Goal: Task Accomplishment & Management: Manage account settings

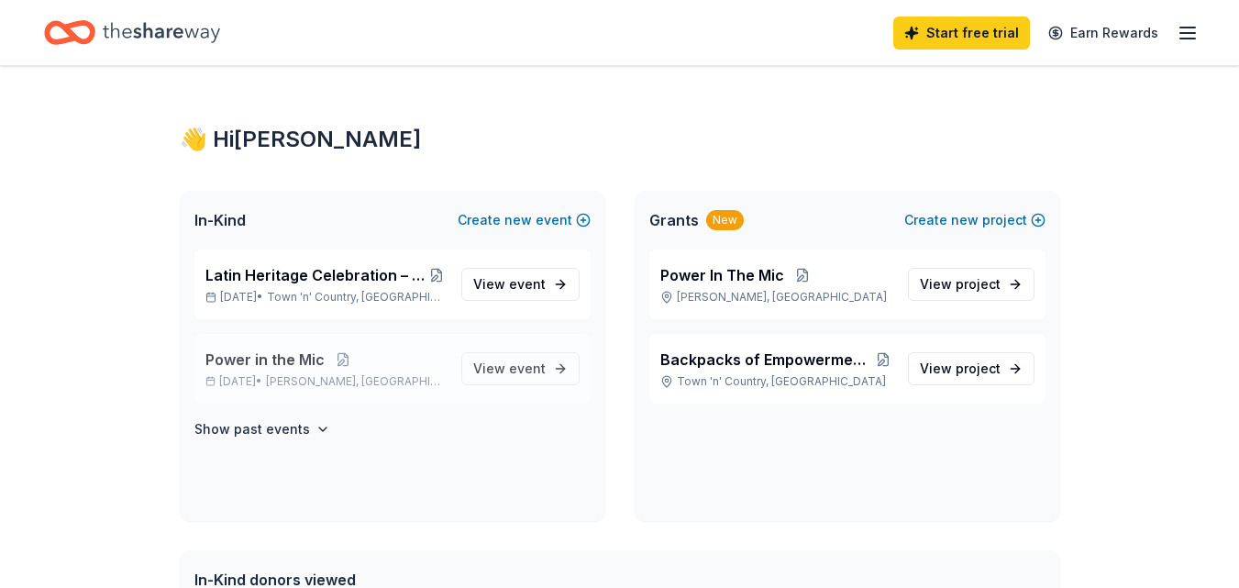
click at [379, 347] on div "Power in the Mic [DATE] • [GEOGRAPHIC_DATA], [GEOGRAPHIC_DATA] View event" at bounding box center [392, 369] width 396 height 70
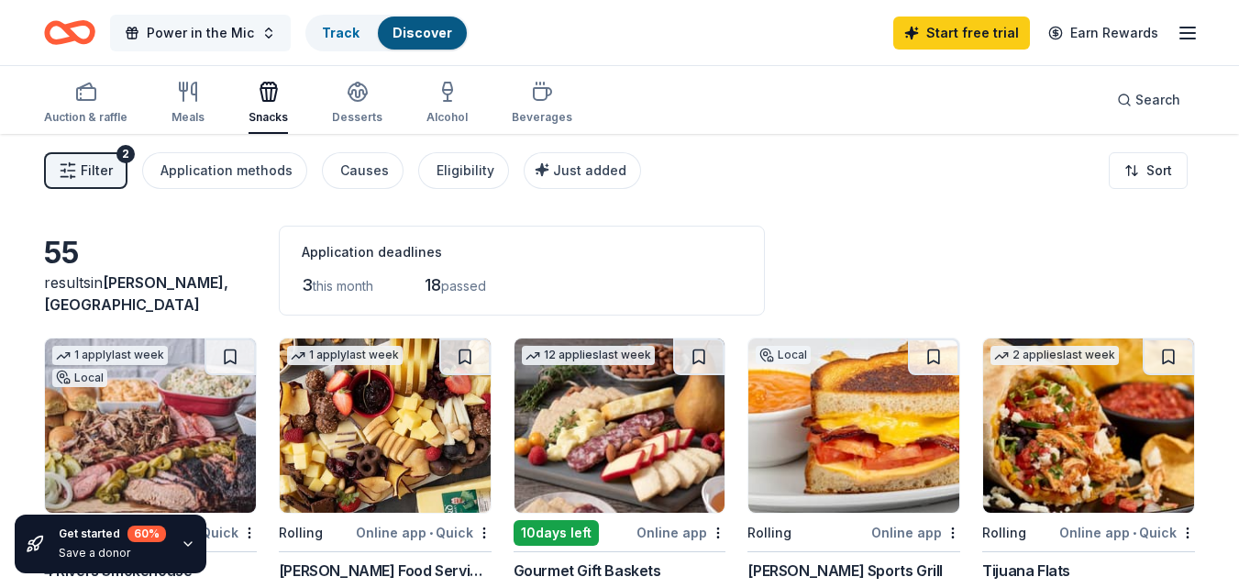
click at [250, 27] on button "Power in the Mic" at bounding box center [200, 33] width 181 height 37
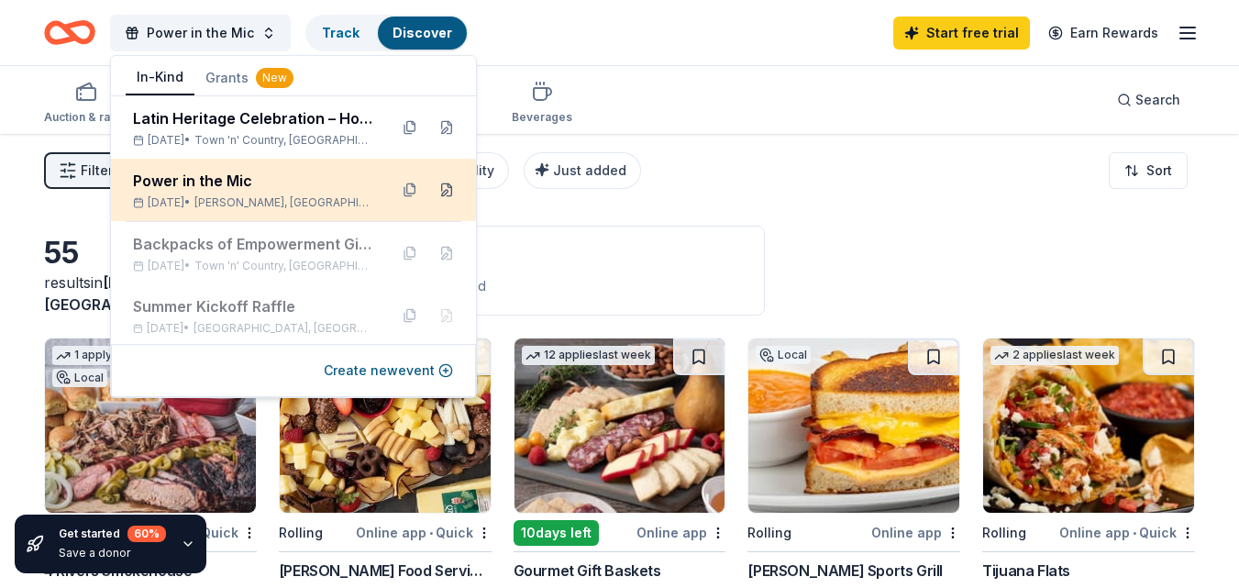
click at [435, 190] on button at bounding box center [446, 189] width 29 height 29
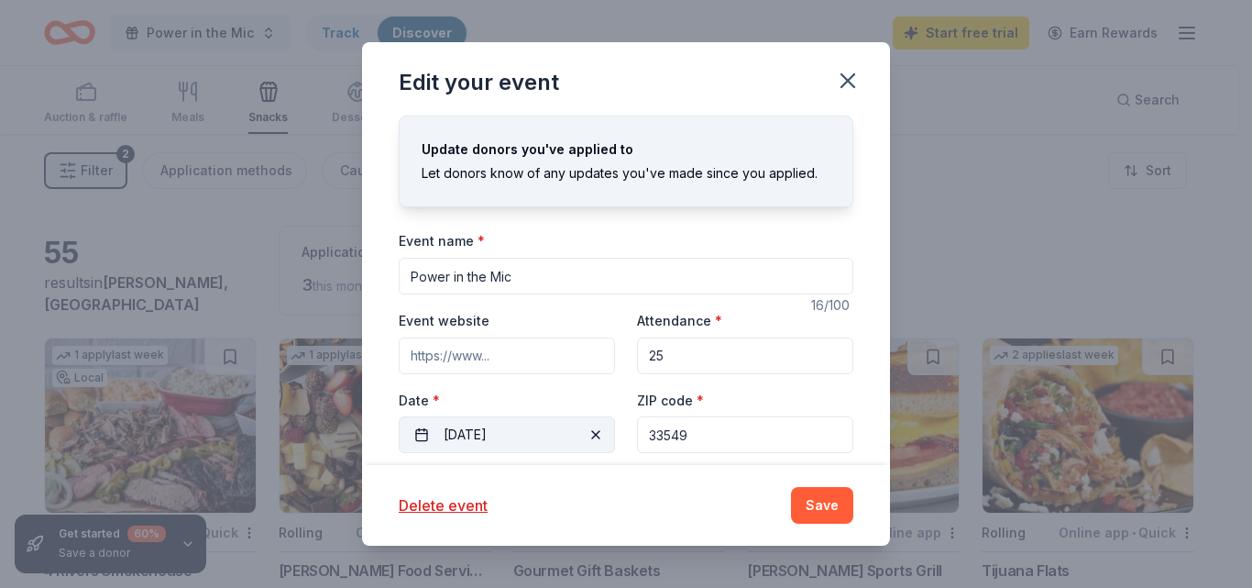
click at [535, 435] on button "[DATE]" at bounding box center [507, 434] width 216 height 37
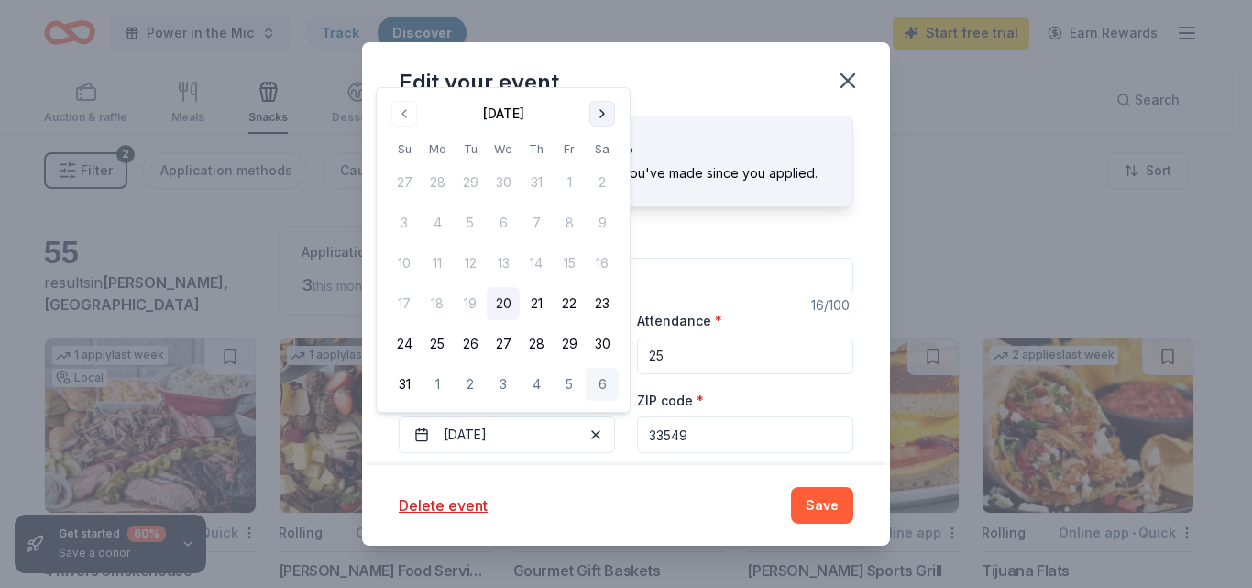
click at [605, 110] on button "Go to next month" at bounding box center [602, 114] width 26 height 26
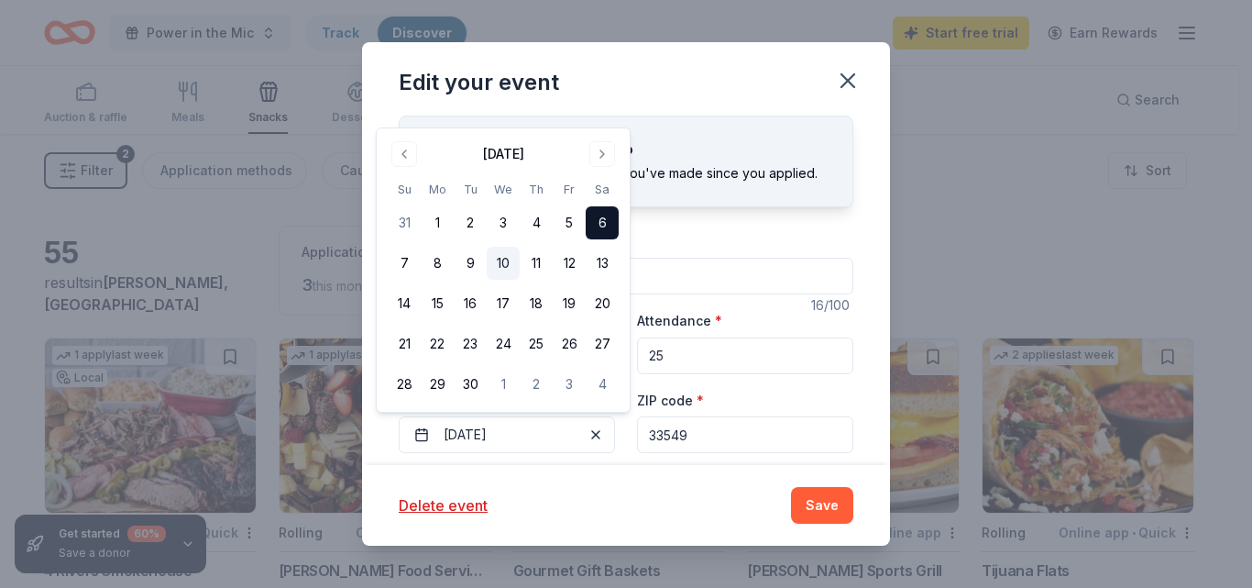
click at [511, 269] on button "10" at bounding box center [503, 263] width 33 height 33
click at [813, 510] on button "Save" at bounding box center [822, 505] width 62 height 37
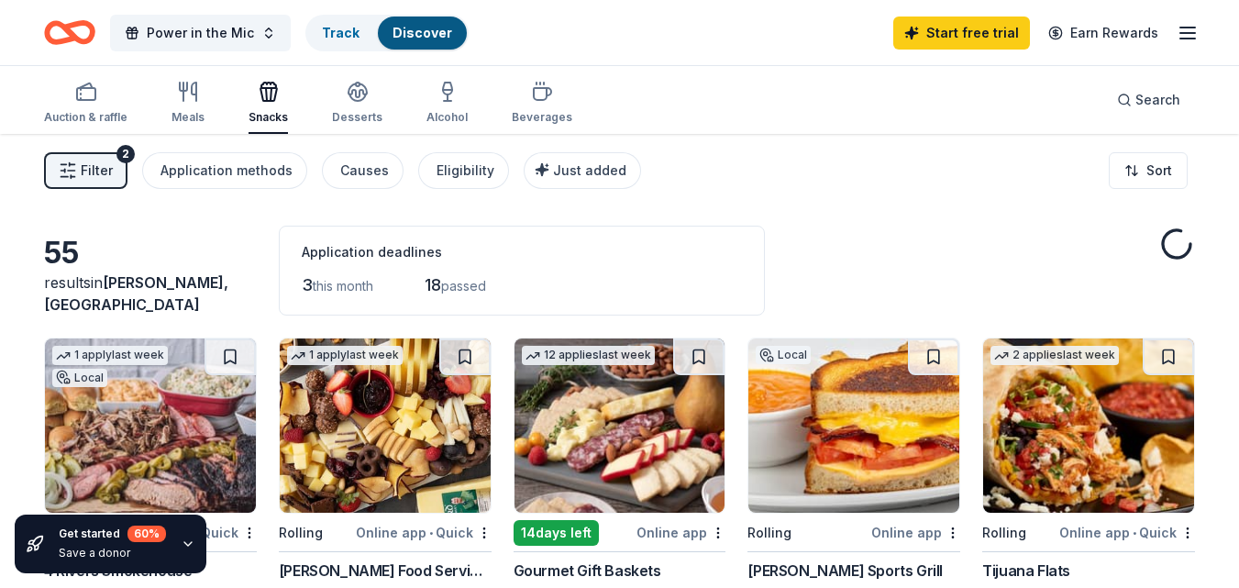
click at [177, 99] on icon "button" at bounding box center [188, 92] width 22 height 22
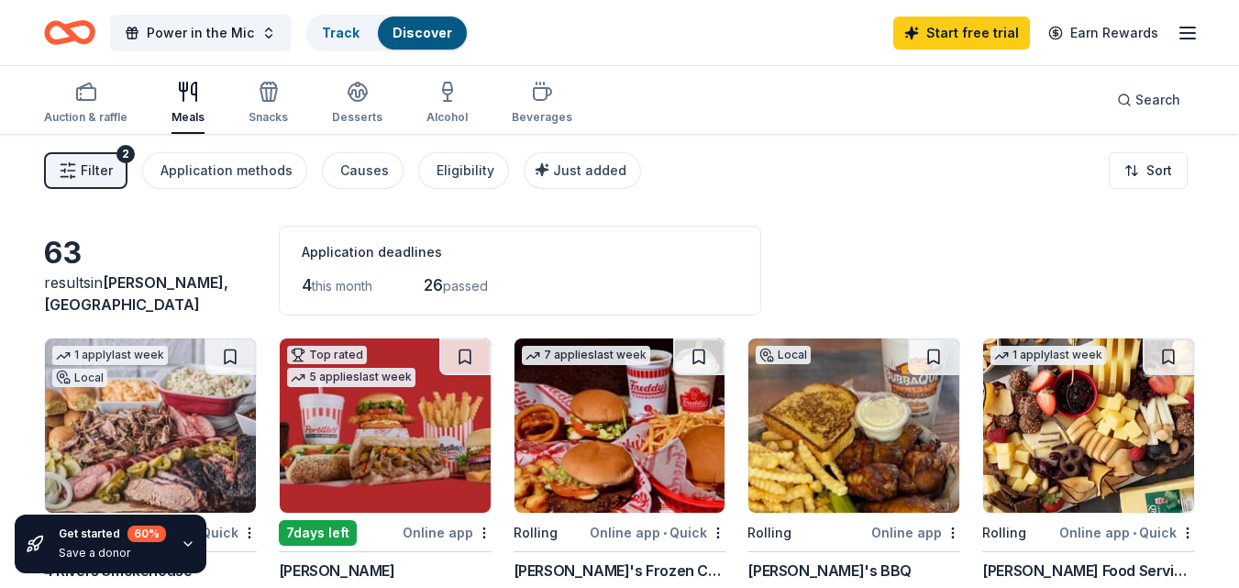
click at [61, 34] on icon "Home" at bounding box center [69, 32] width 51 height 43
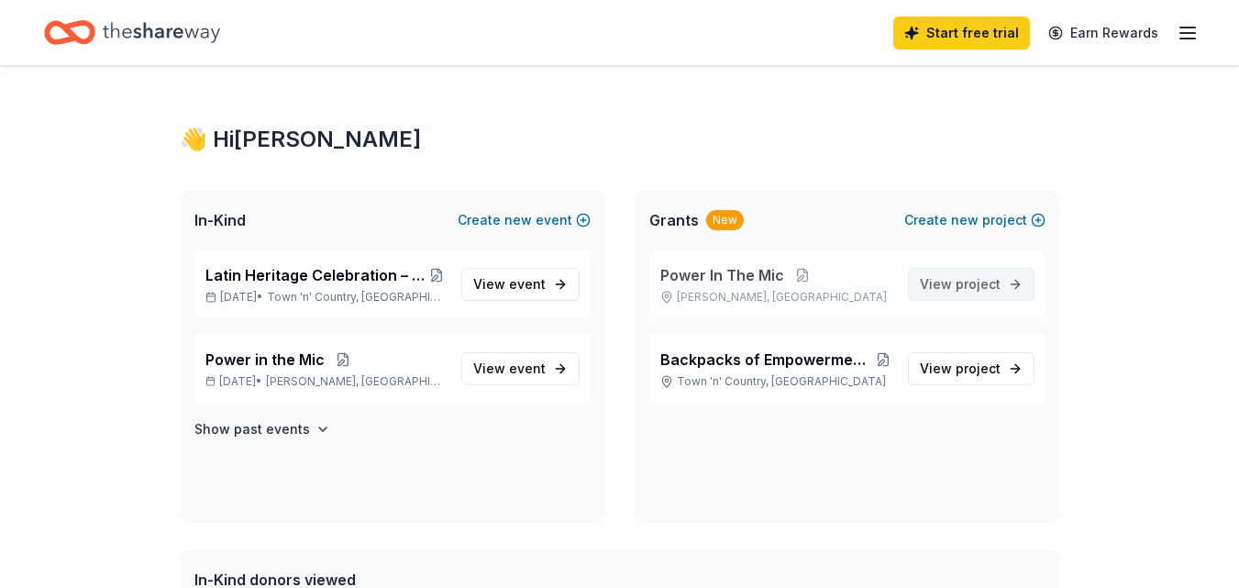
click at [954, 284] on span "View project" at bounding box center [959, 284] width 81 height 22
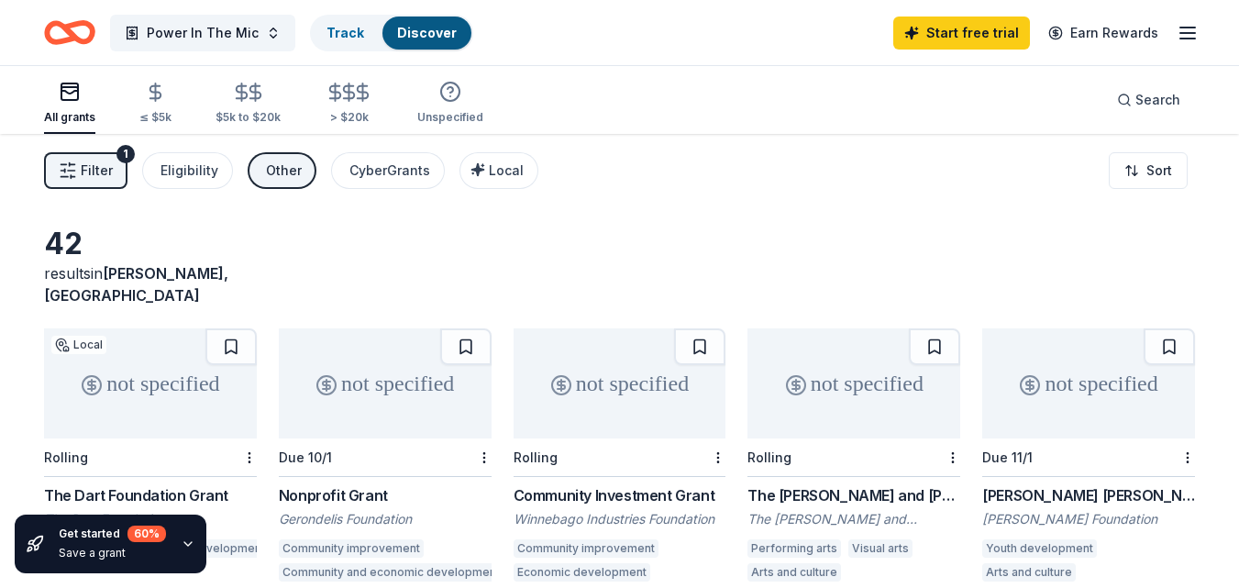
click at [93, 177] on span "Filter" at bounding box center [97, 171] width 32 height 22
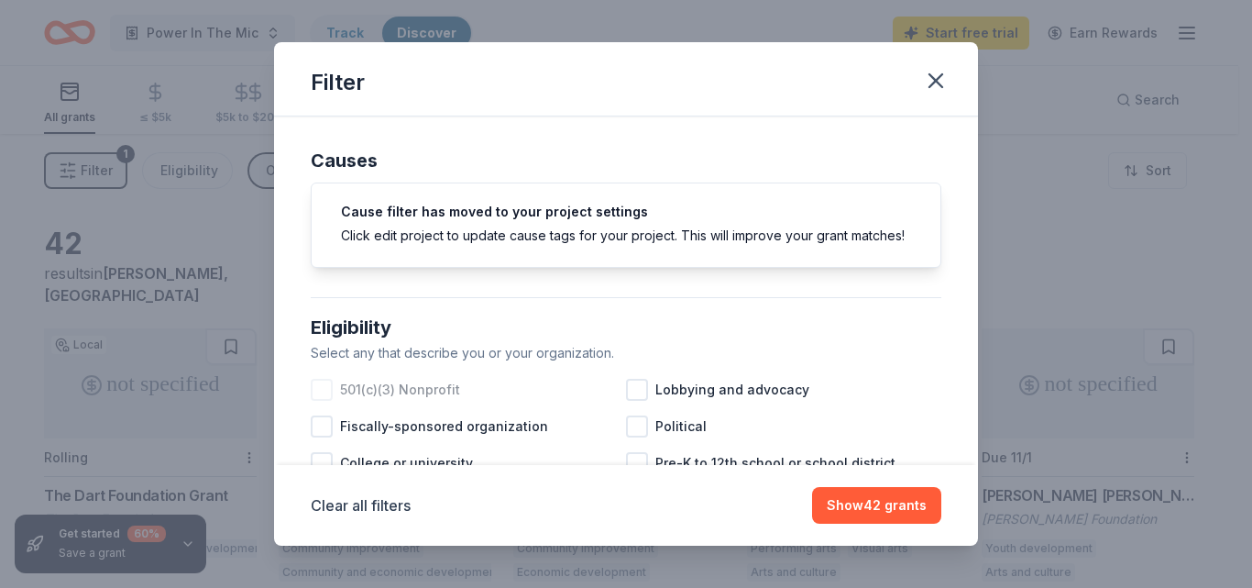
click at [323, 401] on div at bounding box center [322, 390] width 22 height 22
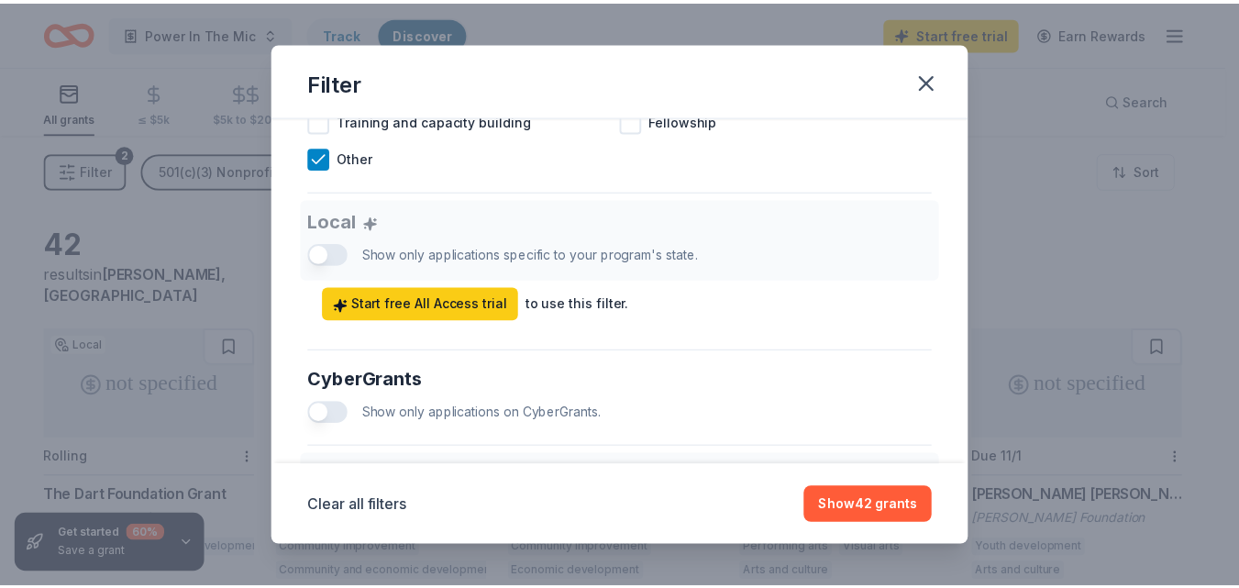
scroll to position [1105, 0]
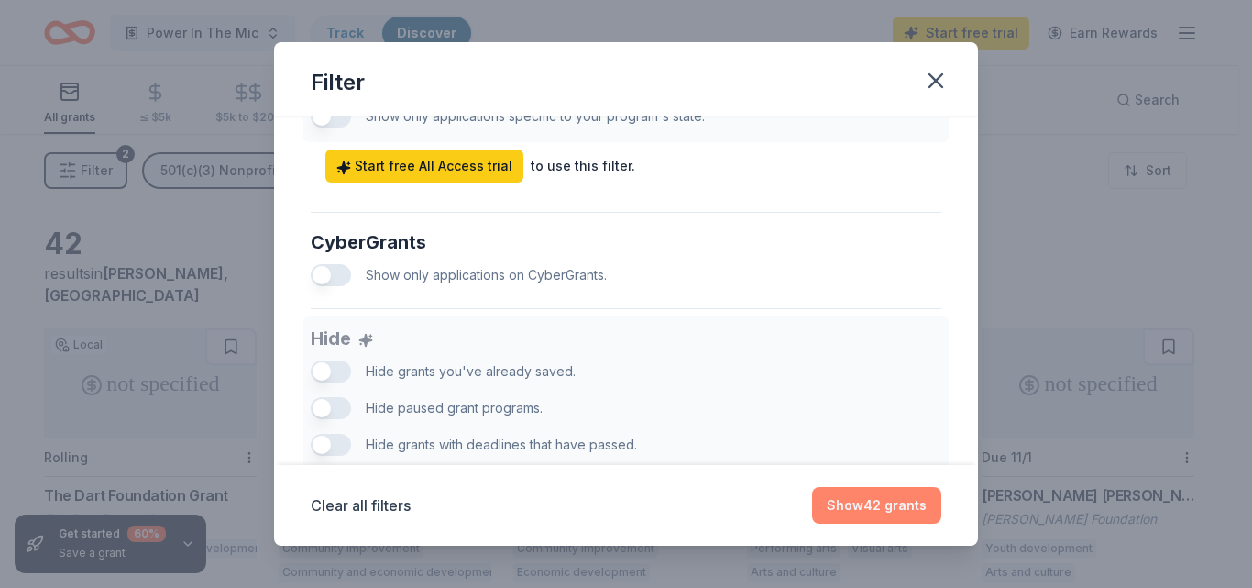
click at [872, 507] on button "Show 42 grants" at bounding box center [876, 505] width 129 height 37
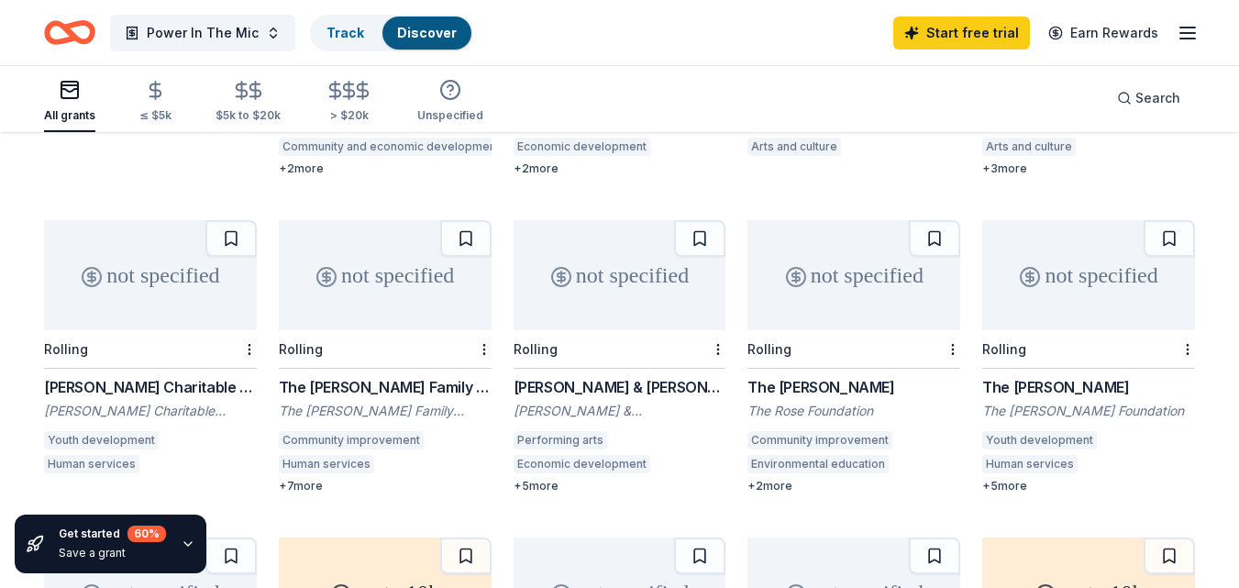
scroll to position [422, 0]
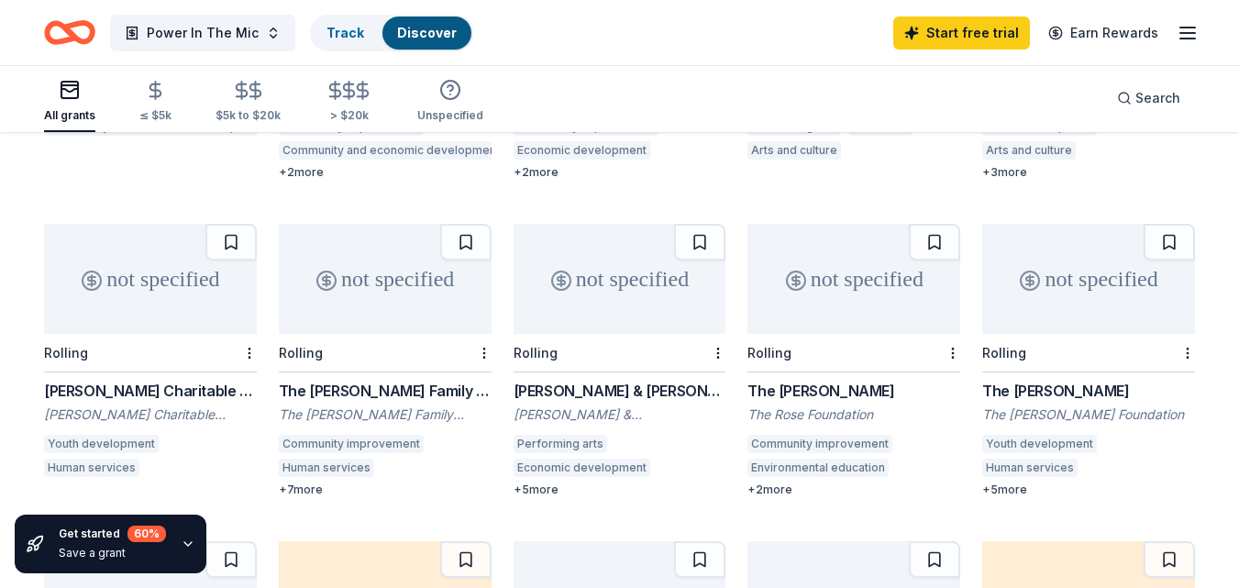
click at [644, 296] on div "not specified" at bounding box center [619, 279] width 213 height 110
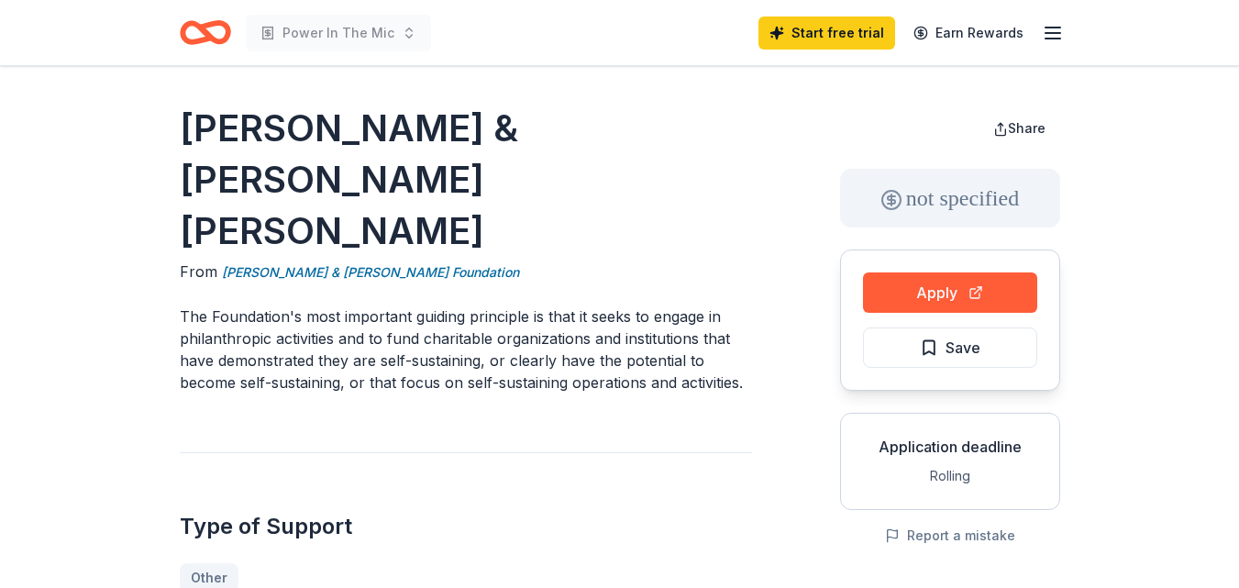
click at [210, 34] on icon "Home" at bounding box center [213, 32] width 28 height 18
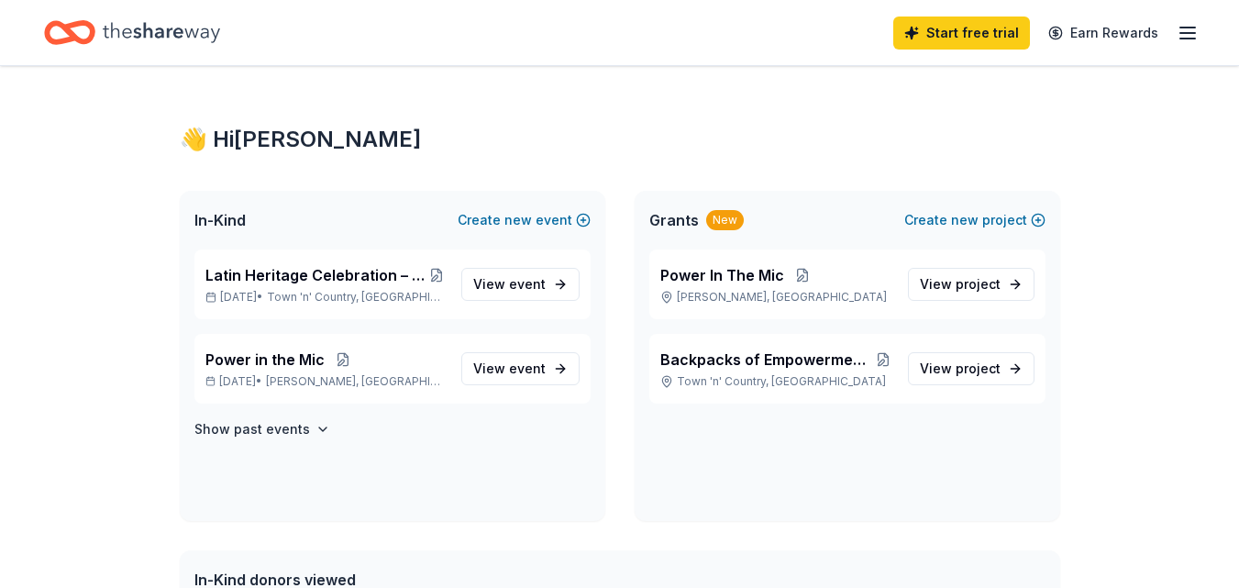
click at [456, 471] on div "Latin Heritage Celebration – Honoring Culture & Community [DATE] • Town 'n' Cou…" at bounding box center [392, 384] width 425 height 271
click at [924, 366] on span "View project" at bounding box center [959, 369] width 81 height 22
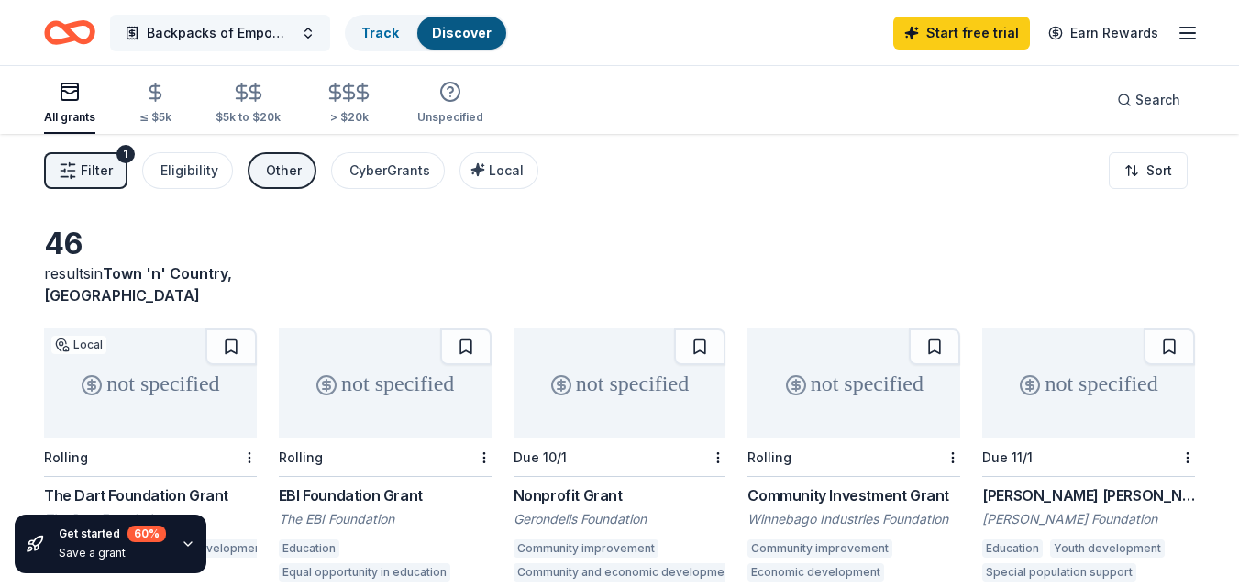
click at [243, 42] on span "Backpacks of Empowerment: School Supplies 4 Youth" at bounding box center [220, 33] width 147 height 22
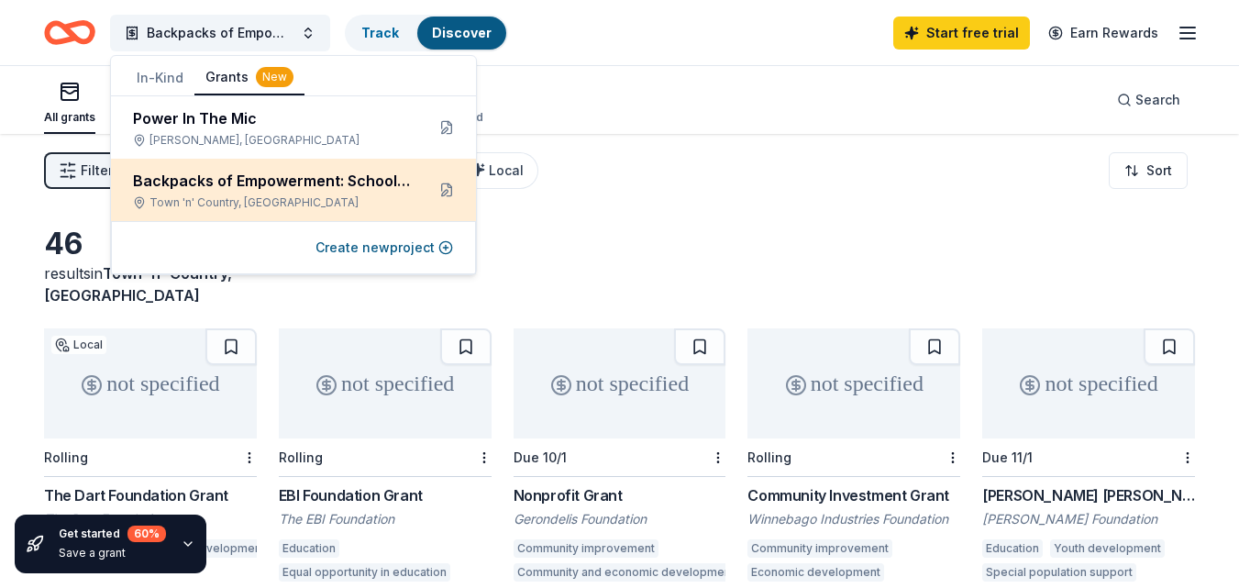
click at [360, 187] on div "Backpacks of Empowerment: School Supplies 4 Youth" at bounding box center [271, 181] width 277 height 22
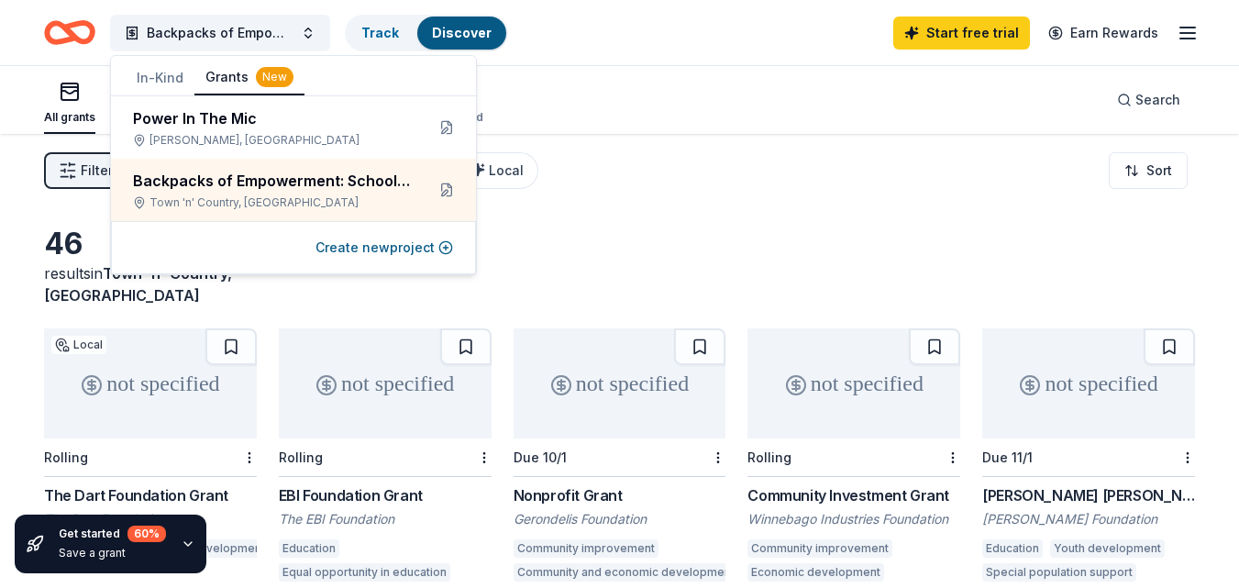
click at [1187, 30] on icon "button" at bounding box center [1187, 33] width 22 height 22
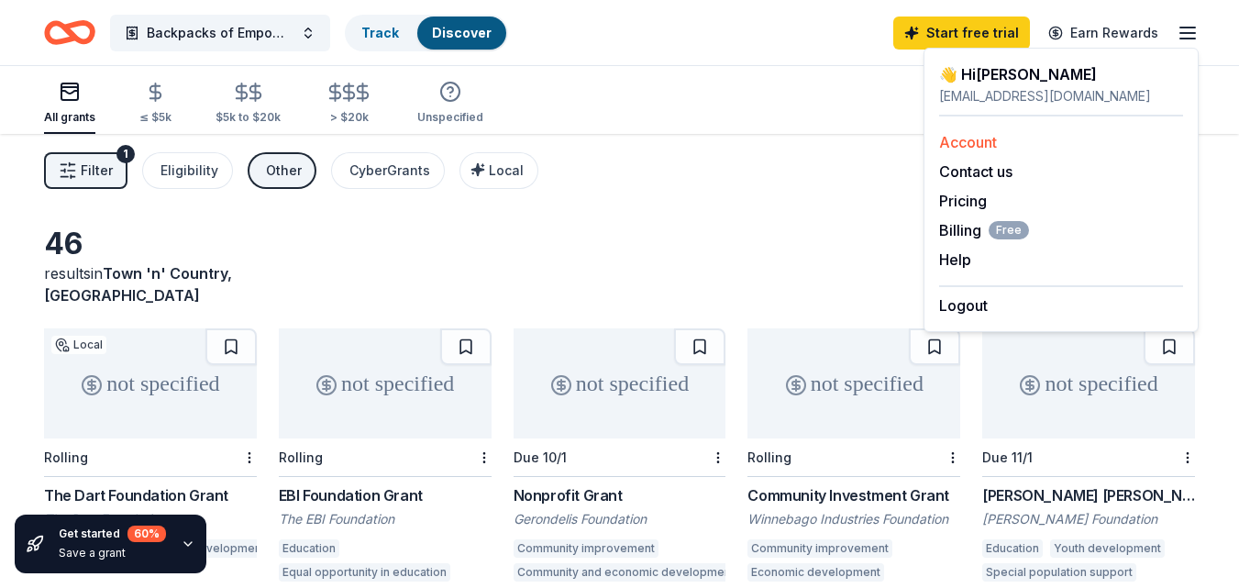
click at [965, 140] on link "Account" at bounding box center [968, 142] width 58 height 18
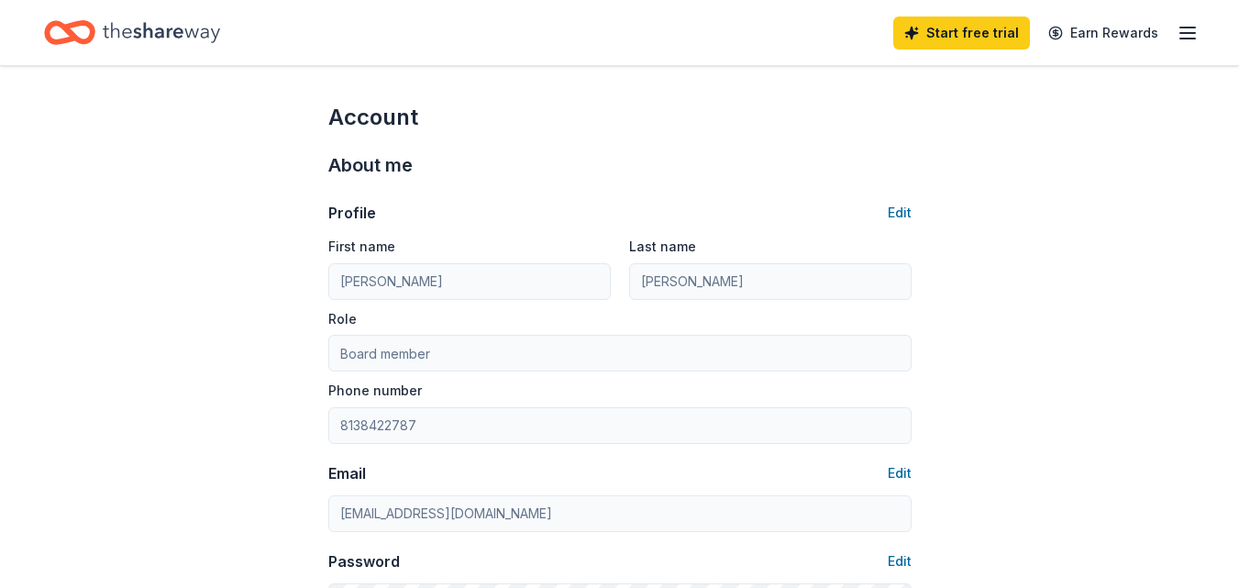
click at [54, 14] on icon "Home" at bounding box center [69, 32] width 51 height 43
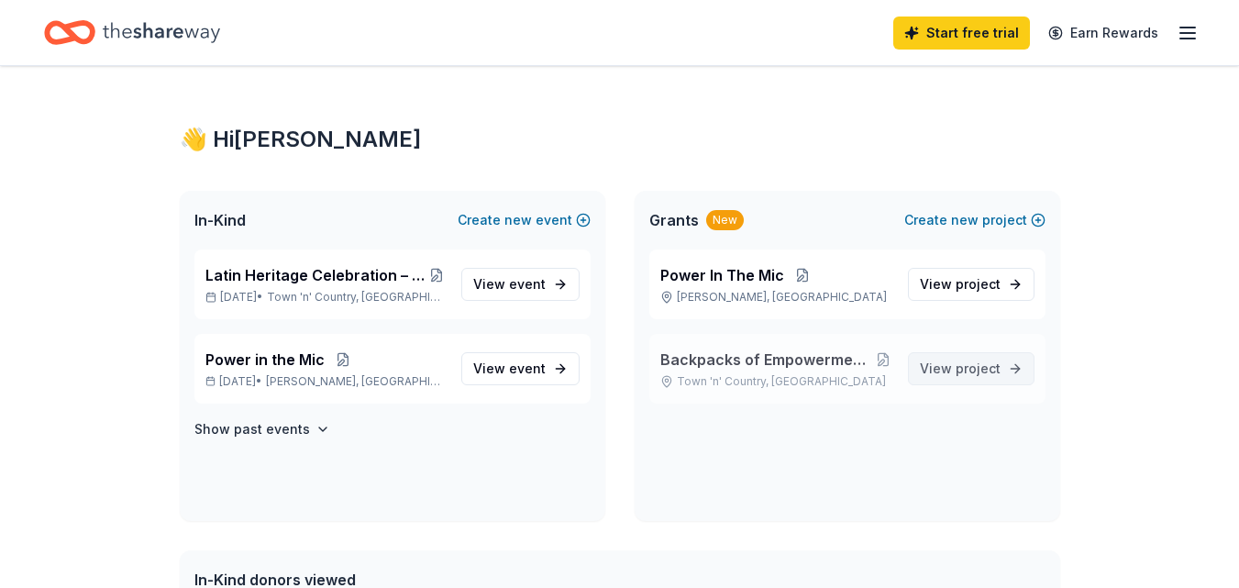
click at [974, 364] on span "project" at bounding box center [977, 368] width 45 height 16
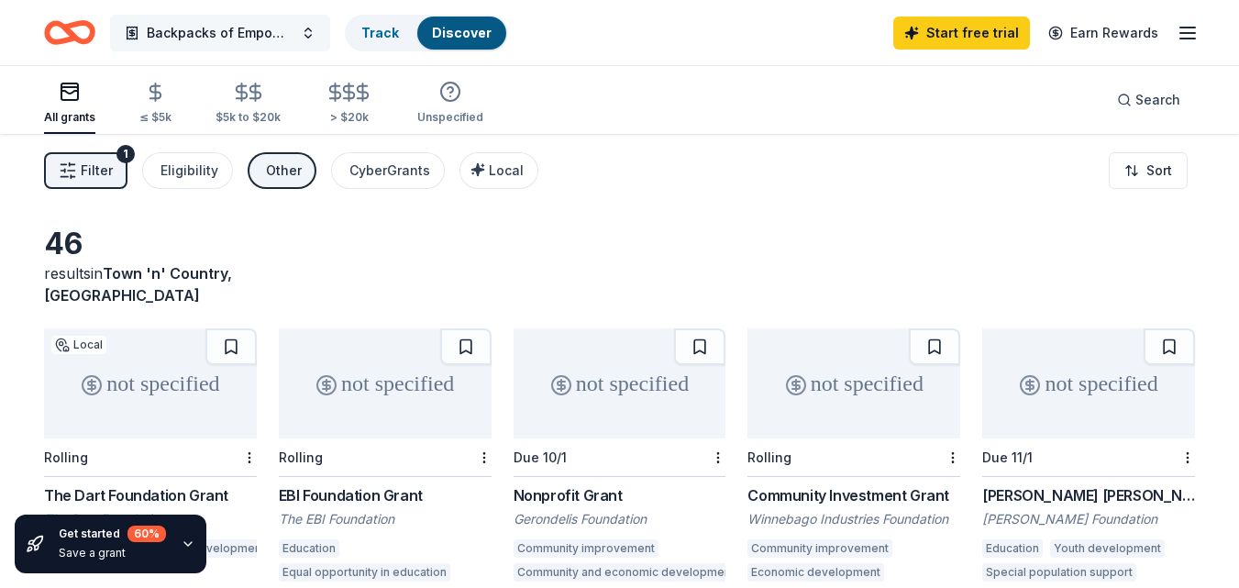
click at [232, 41] on span "Backpacks of Empowerment: School Supplies 4 Youth" at bounding box center [220, 33] width 147 height 22
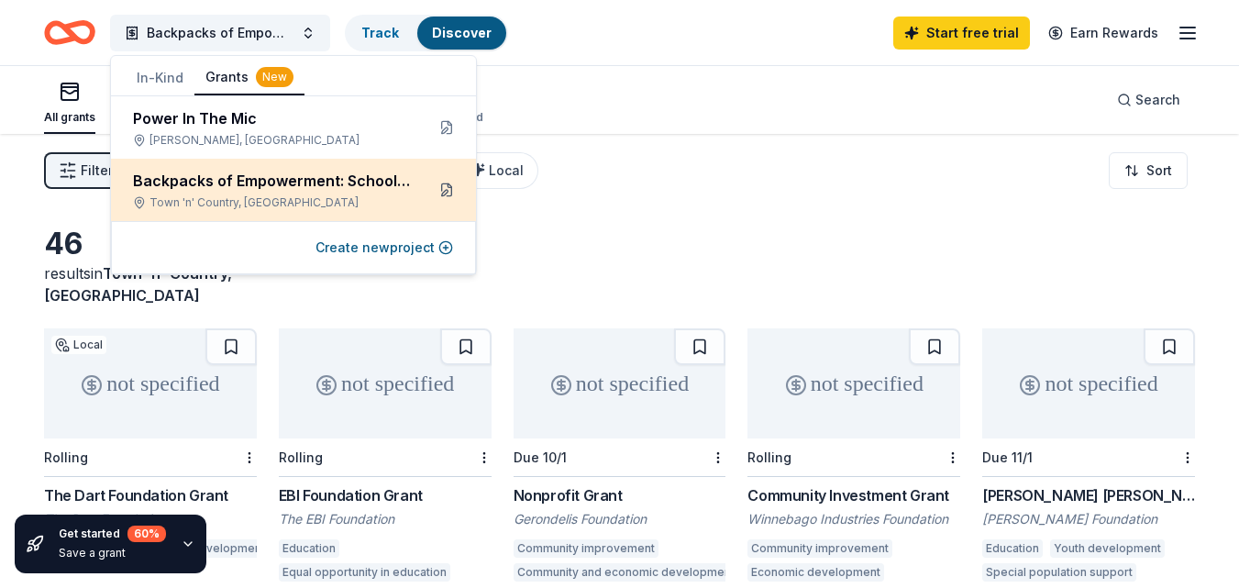
drag, startPoint x: 232, startPoint y: 41, endPoint x: 439, endPoint y: 194, distance: 257.6
click at [439, 194] on body "Backpacks of Empowerment: School Supplies 4 Youth Track Discover Start free tri…" at bounding box center [619, 294] width 1239 height 588
click at [441, 188] on button at bounding box center [446, 189] width 29 height 29
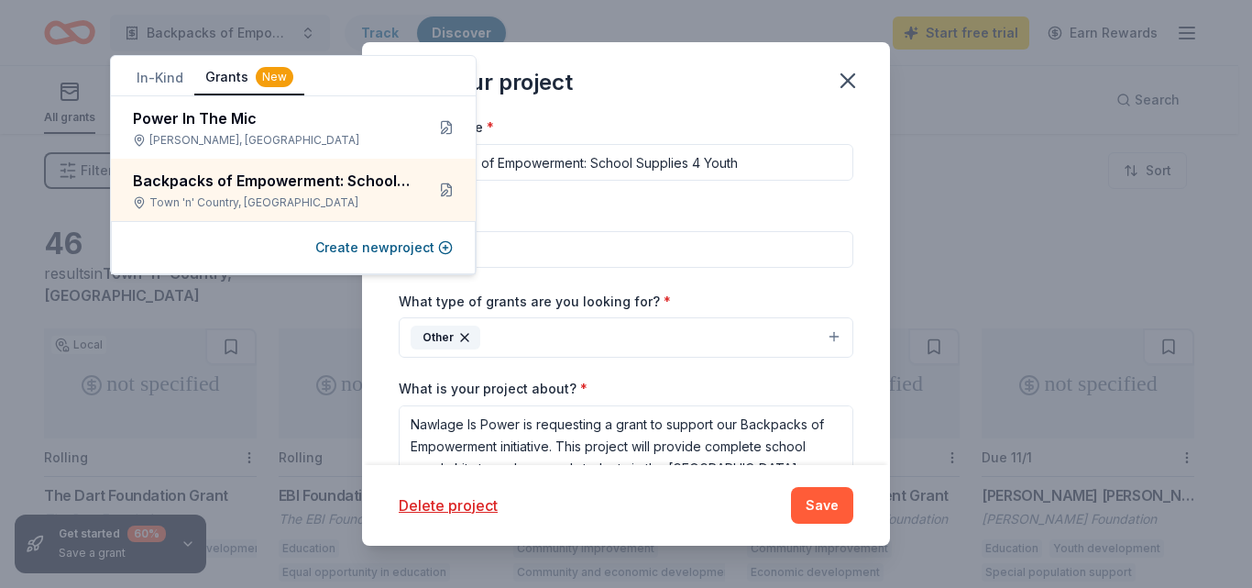
click at [635, 109] on div "Edit your project" at bounding box center [626, 78] width 528 height 73
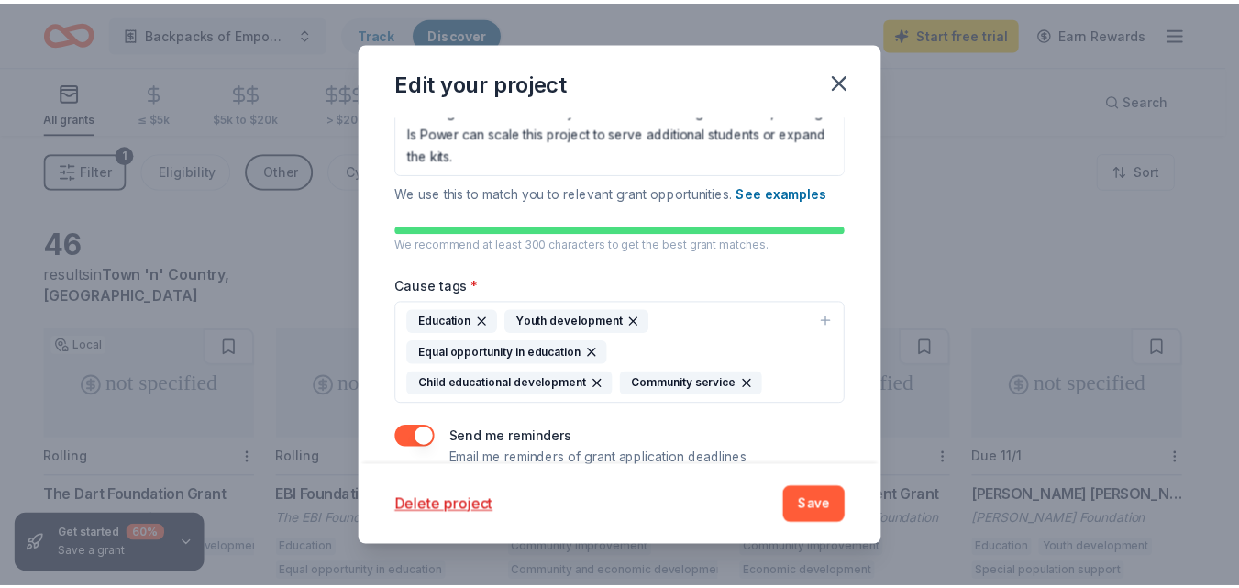
scroll to position [430, 0]
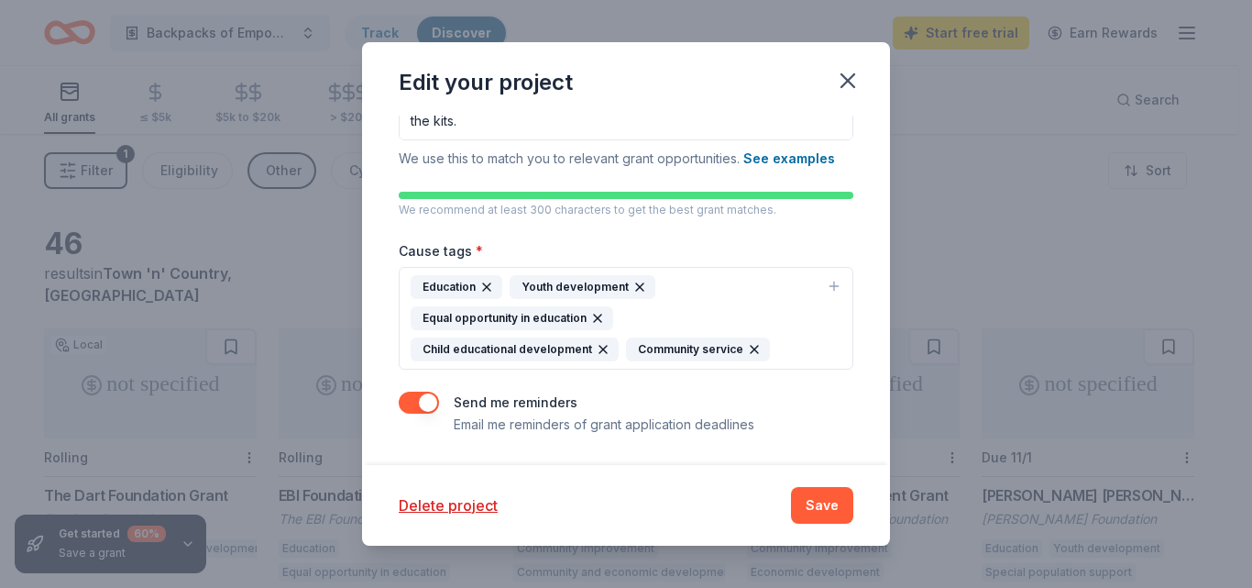
click at [415, 402] on button "button" at bounding box center [419, 402] width 40 height 22
click at [830, 509] on button "Save" at bounding box center [822, 505] width 62 height 37
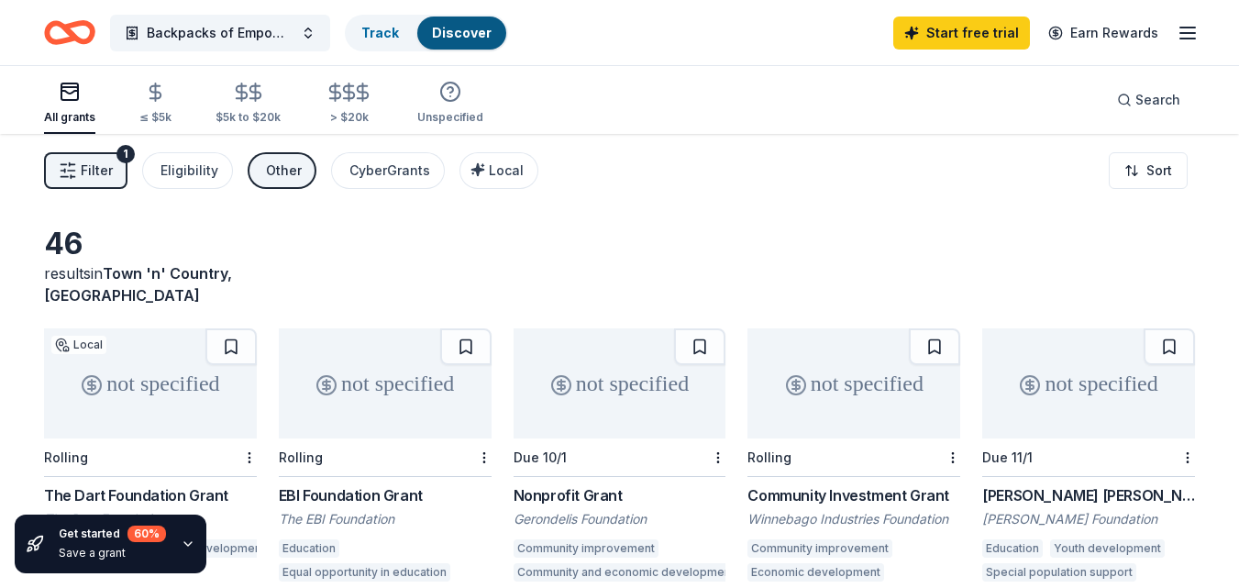
click at [83, 46] on icon "Home" at bounding box center [69, 32] width 51 height 43
